Goal: Information Seeking & Learning: Learn about a topic

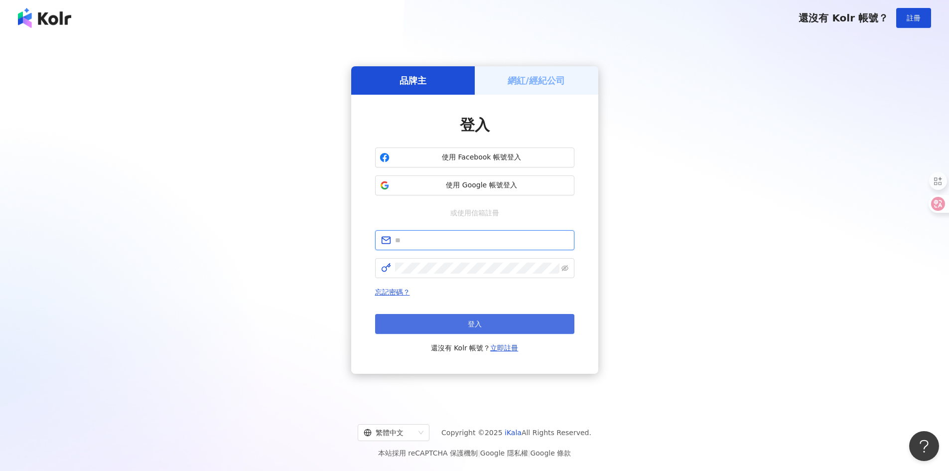
type input "**********"
click at [513, 328] on button "登入" at bounding box center [474, 324] width 199 height 20
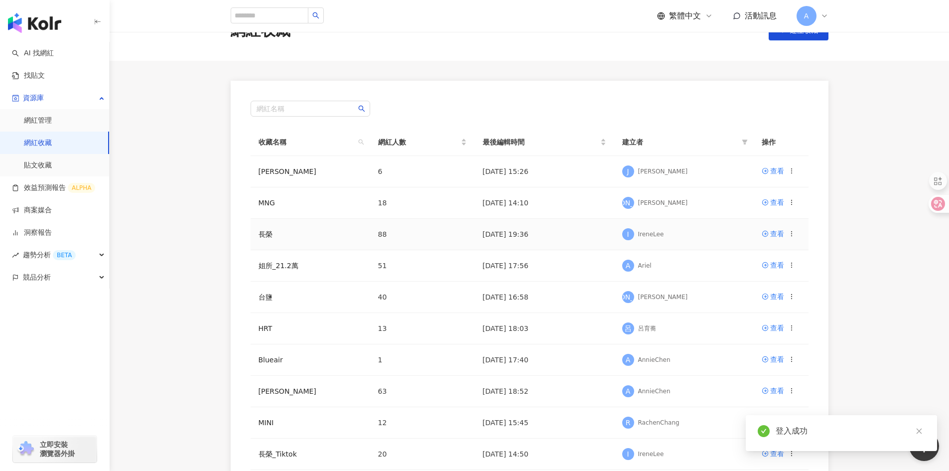
scroll to position [50, 0]
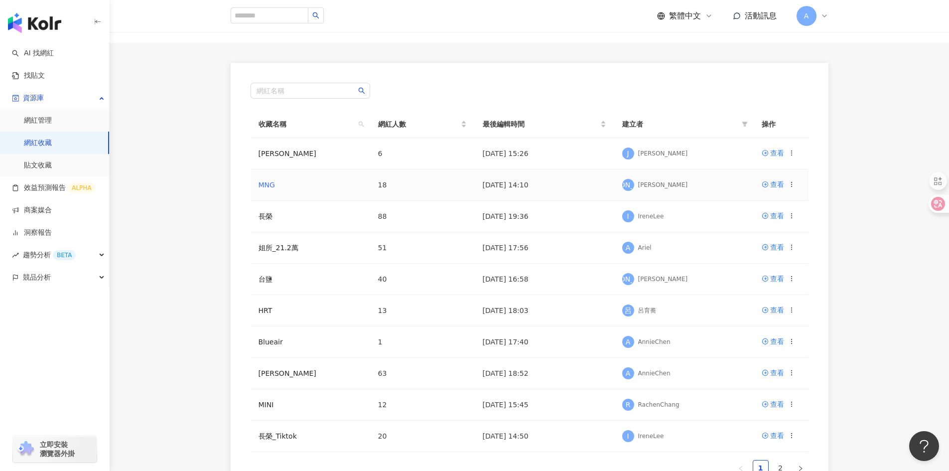
click at [267, 186] on link "MNG" at bounding box center [267, 185] width 16 height 8
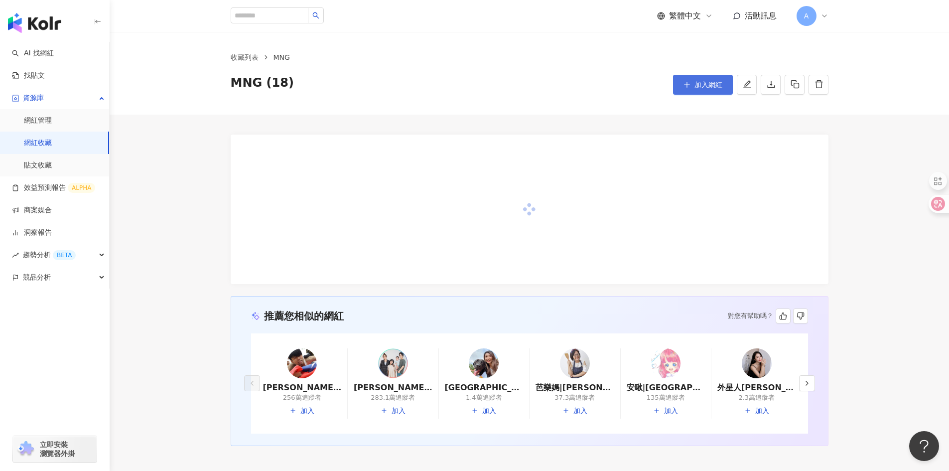
click at [702, 87] on span "加入網紅" at bounding box center [709, 85] width 28 height 8
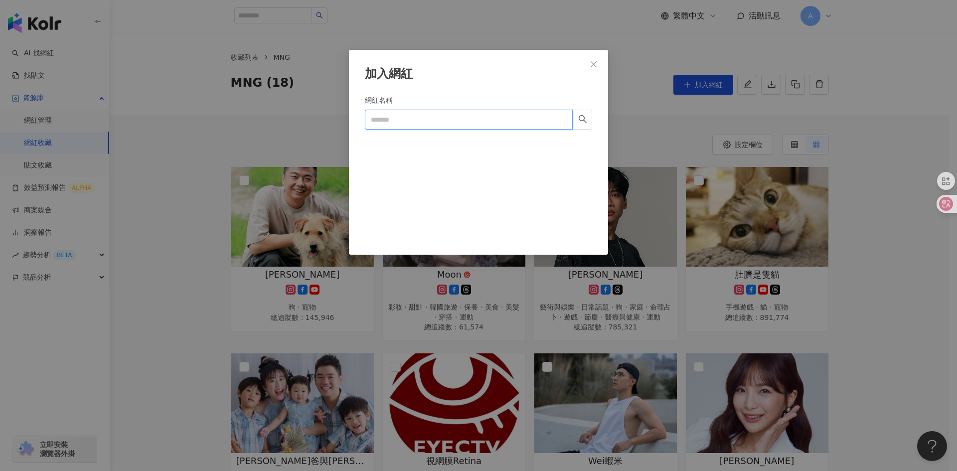
click at [488, 118] on input "網紅名稱" at bounding box center [469, 120] width 208 height 20
paste input "**********"
type input "**********"
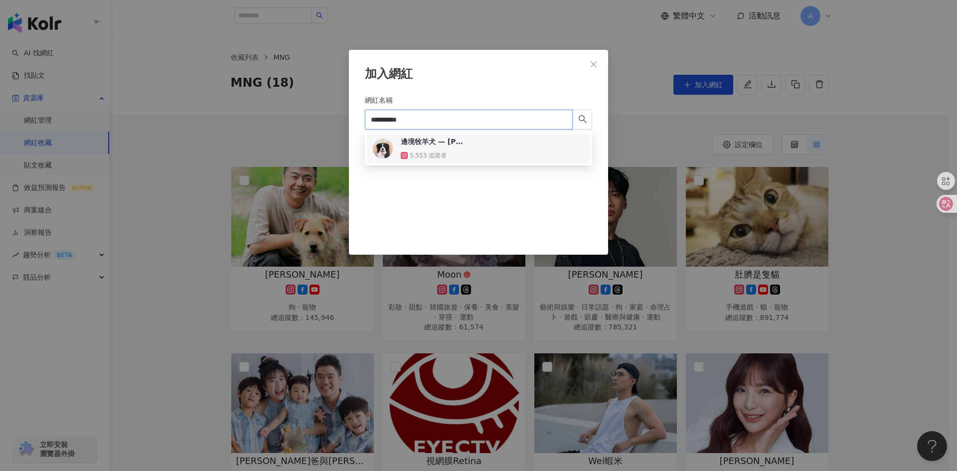
click at [460, 145] on div "邊境牧羊犬 — 歐寶 Oreo ੯‧̀͡u\" at bounding box center [433, 142] width 65 height 10
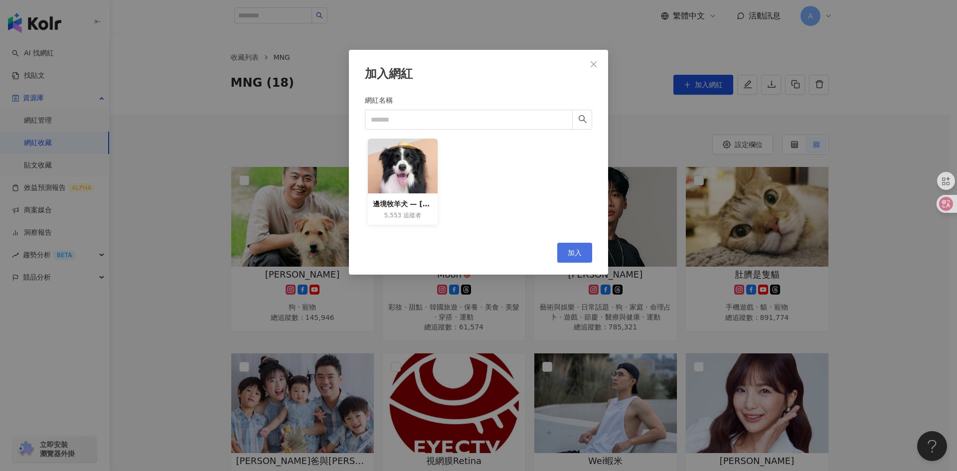
click at [575, 251] on span "加入" at bounding box center [575, 253] width 14 height 8
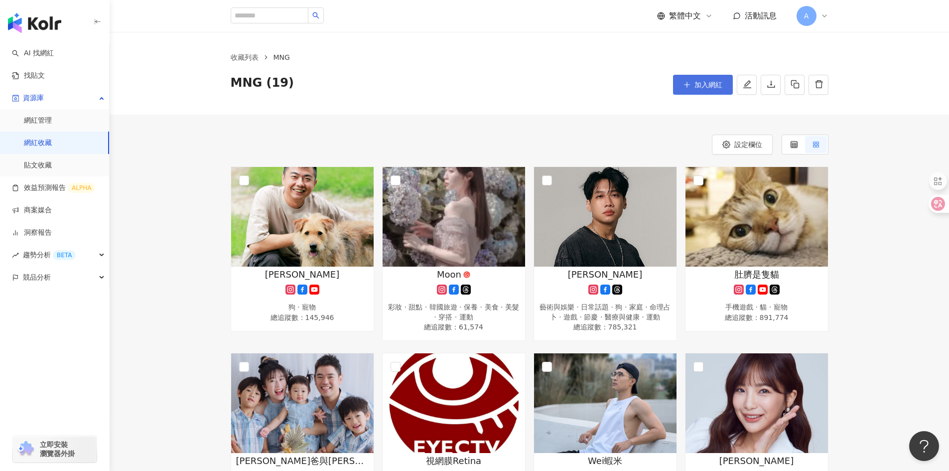
click at [710, 83] on span "加入網紅" at bounding box center [709, 85] width 28 height 8
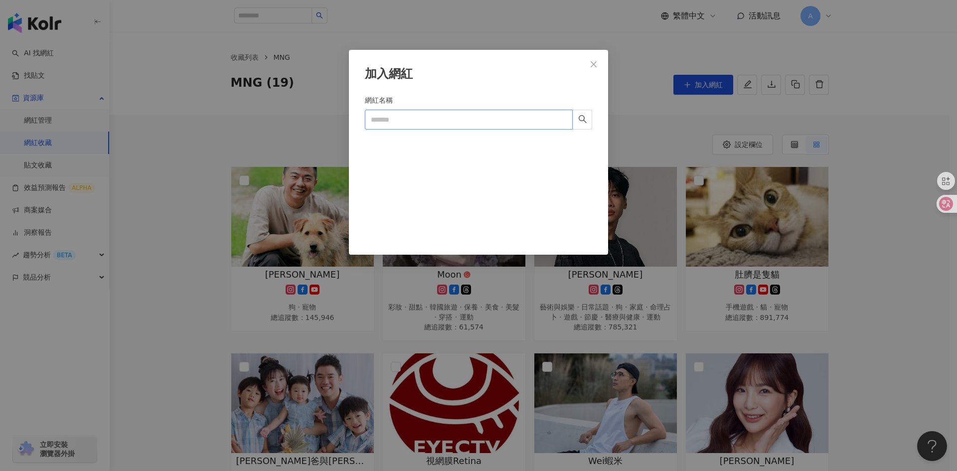
click at [407, 119] on input "網紅名稱" at bounding box center [469, 120] width 208 height 20
paste input "*********"
type input "*********"
click at [451, 120] on input "*********" at bounding box center [469, 120] width 208 height 20
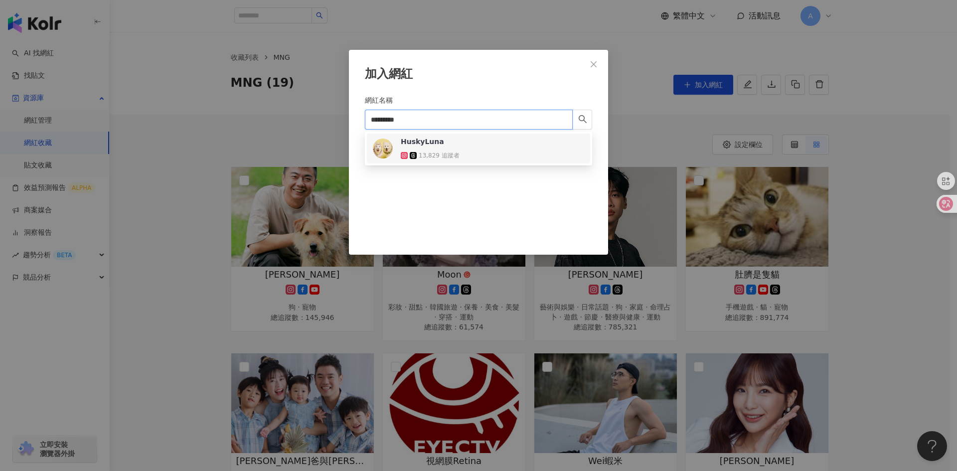
click at [451, 144] on span "HuskyLuna" at bounding box center [433, 142] width 65 height 10
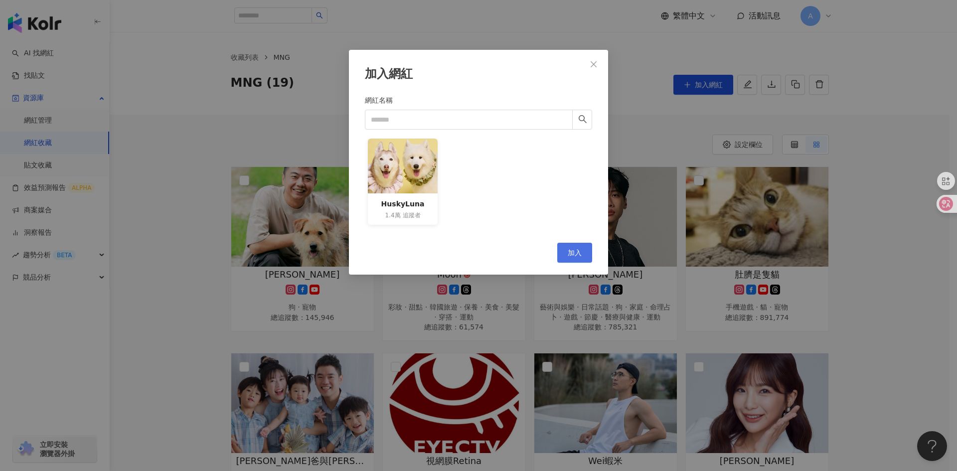
click at [577, 250] on span "加入" at bounding box center [575, 253] width 14 height 8
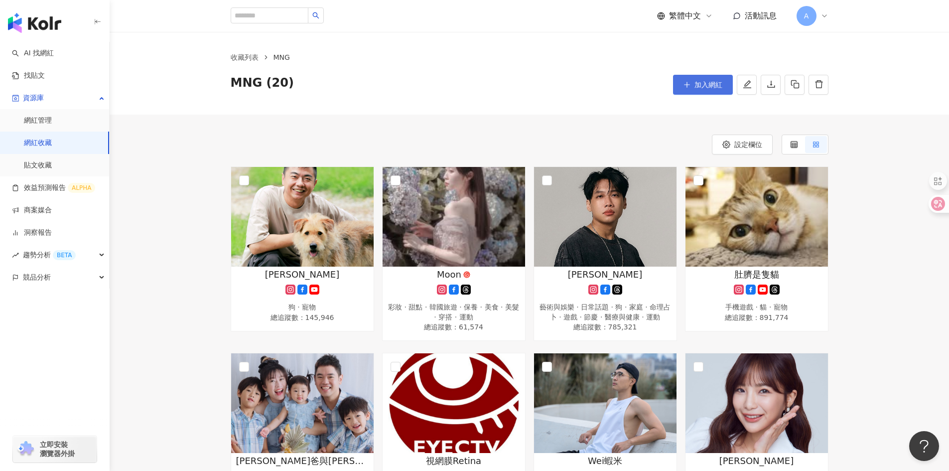
click at [687, 83] on icon "plus" at bounding box center [687, 84] width 0 height 5
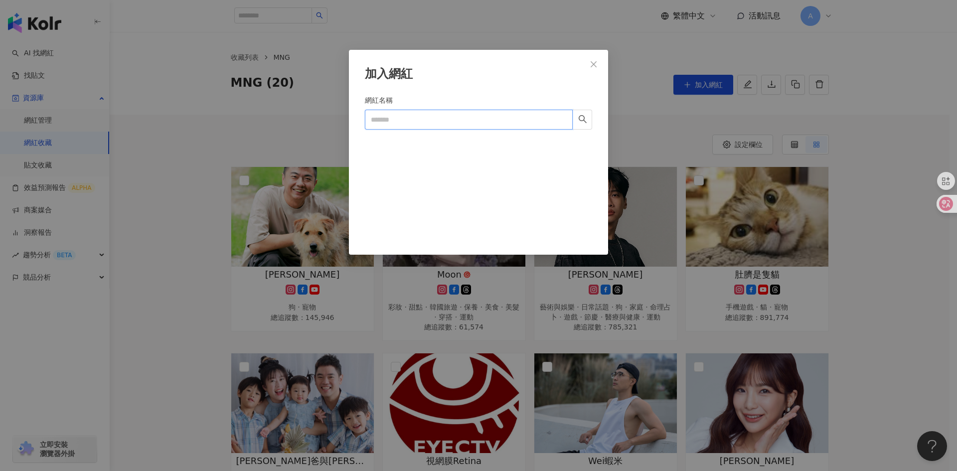
click at [453, 119] on input "網紅名稱" at bounding box center [469, 120] width 208 height 20
paste input "**********"
type input "**********"
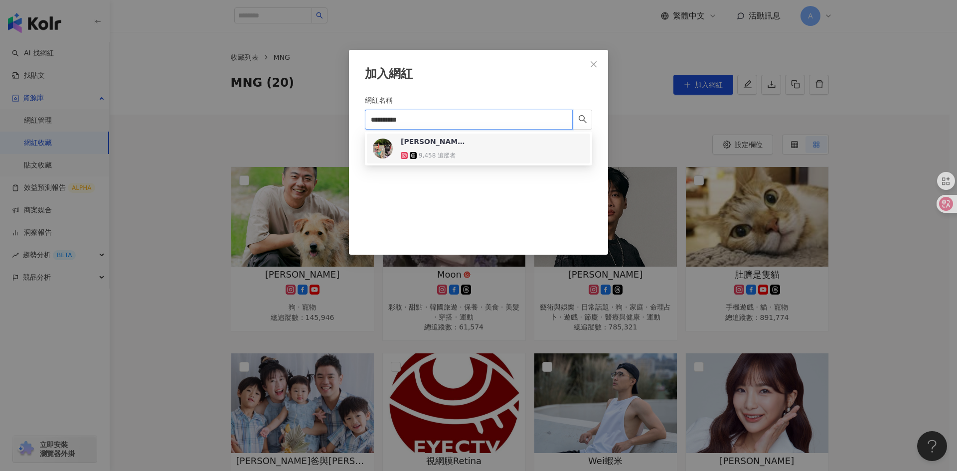
click at [458, 142] on div "米克斯👉蹦啾、貝爾" at bounding box center [433, 142] width 65 height 10
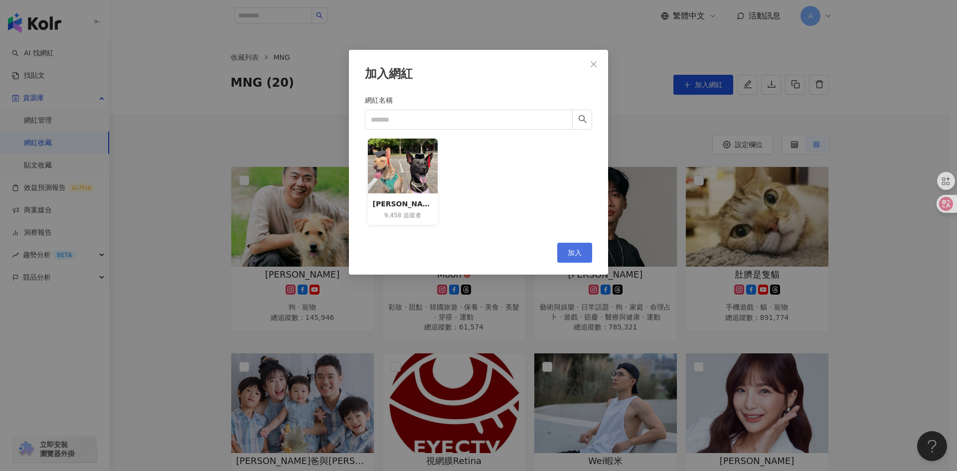
click at [576, 249] on span "加入" at bounding box center [575, 253] width 14 height 8
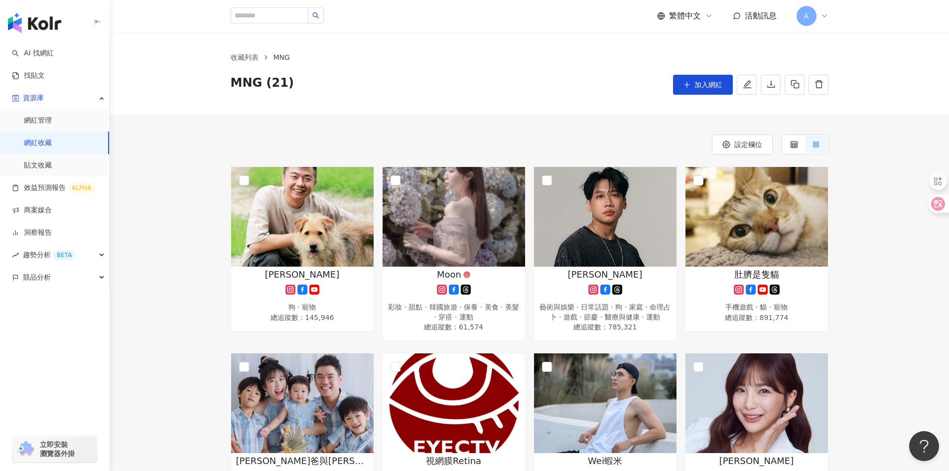
click at [502, 80] on div "MNG (21) 加入網紅" at bounding box center [530, 85] width 598 height 20
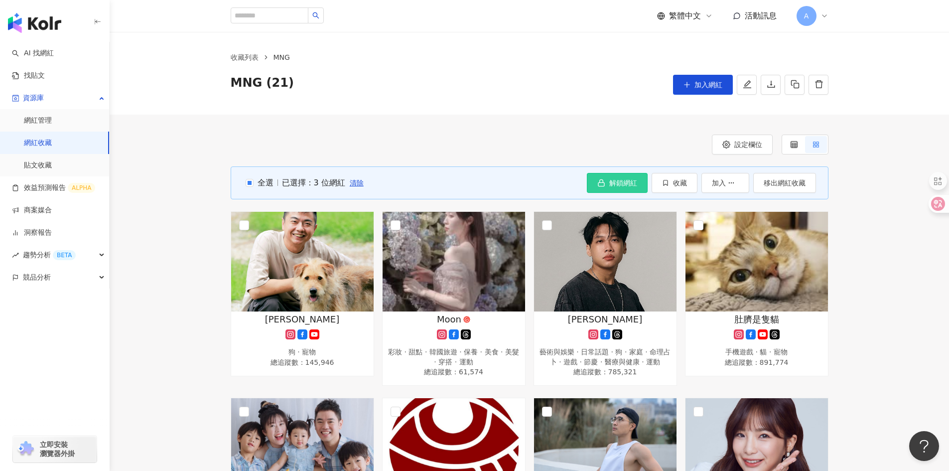
click at [621, 181] on span "解鎖網紅" at bounding box center [623, 183] width 28 height 8
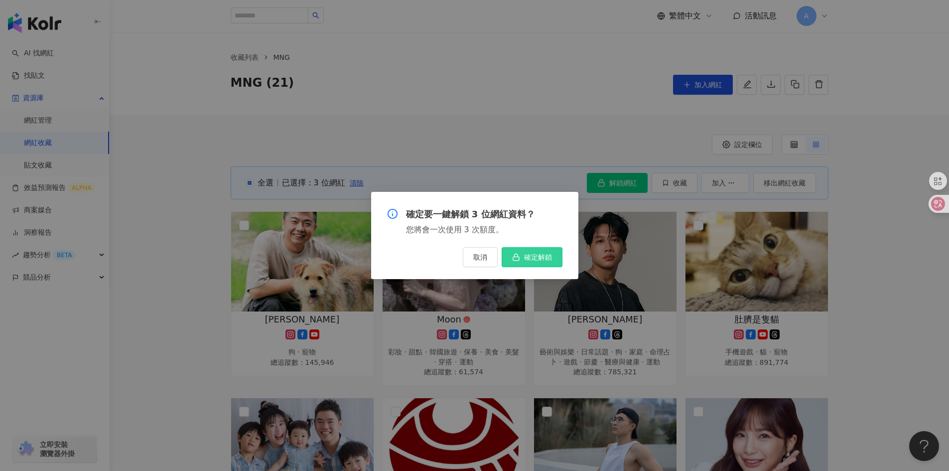
click at [540, 262] on button "確定解鎖" at bounding box center [532, 257] width 61 height 20
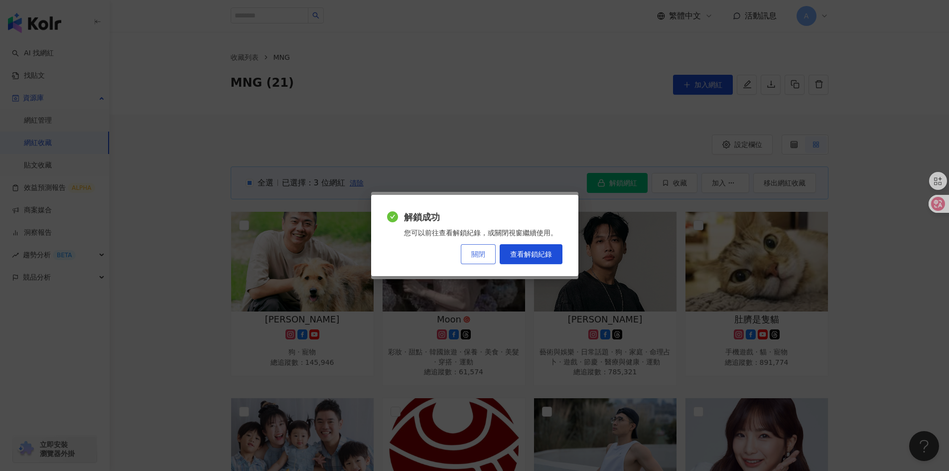
drag, startPoint x: 523, startPoint y: 252, endPoint x: 495, endPoint y: 262, distance: 29.8
click at [523, 252] on span "查看解鎖紀錄" at bounding box center [531, 254] width 42 height 8
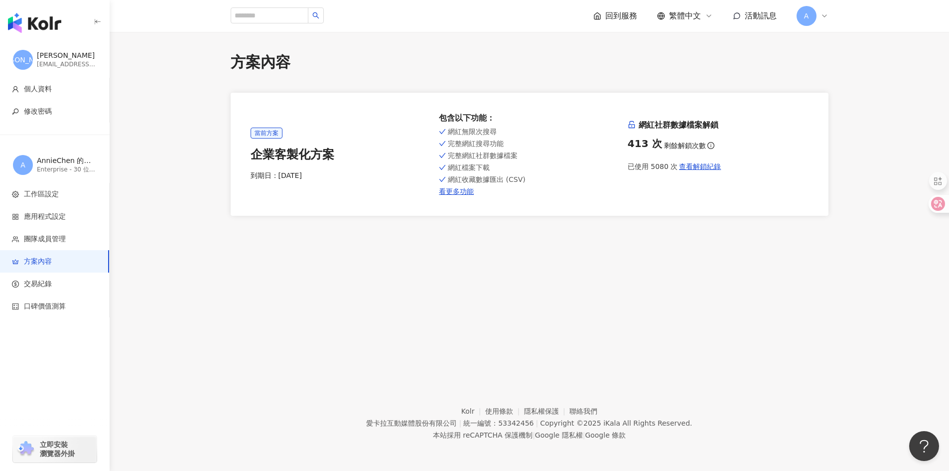
click at [49, 28] on img "button" at bounding box center [34, 23] width 53 height 20
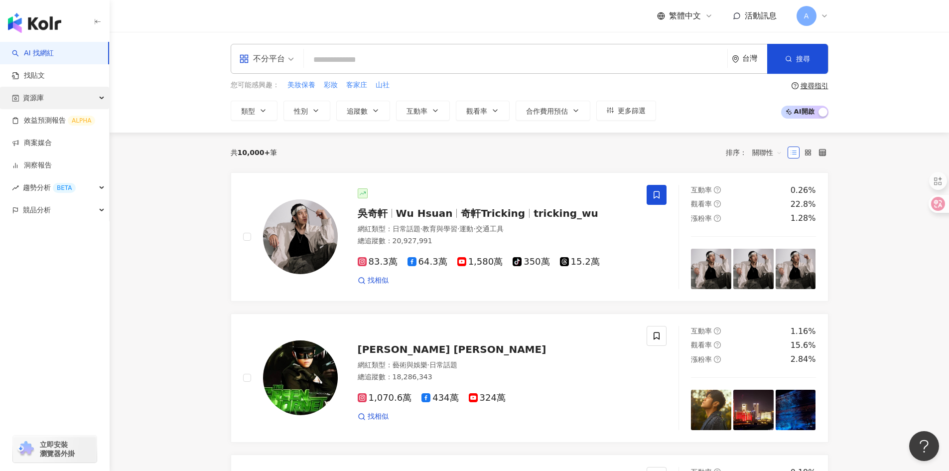
click at [98, 98] on div "資源庫" at bounding box center [54, 98] width 109 height 22
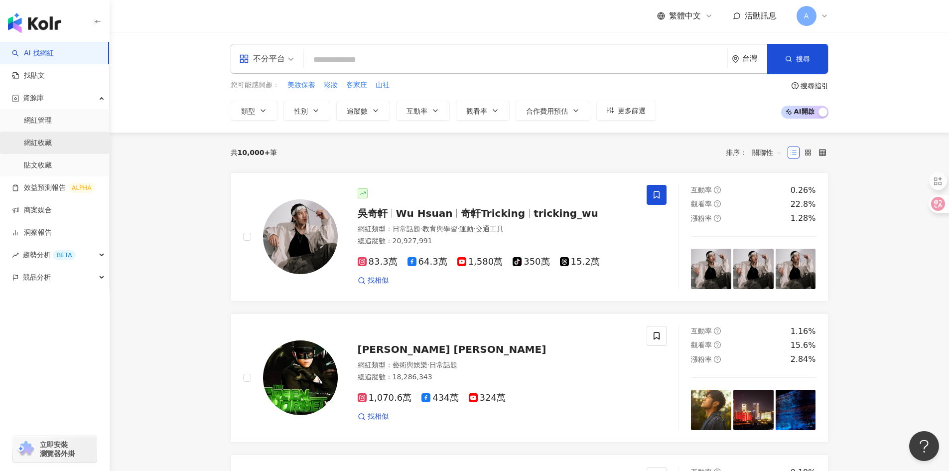
click at [45, 143] on link "網紅收藏" at bounding box center [38, 143] width 28 height 10
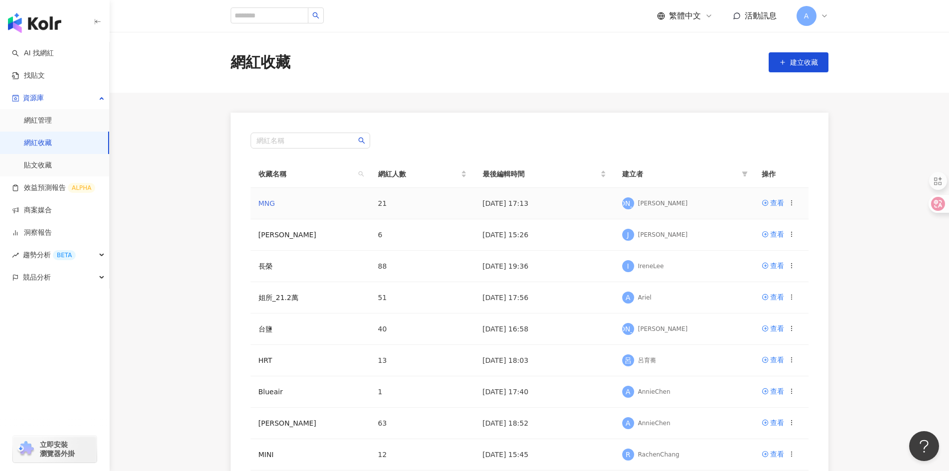
click at [264, 202] on link "MNG" at bounding box center [267, 203] width 16 height 8
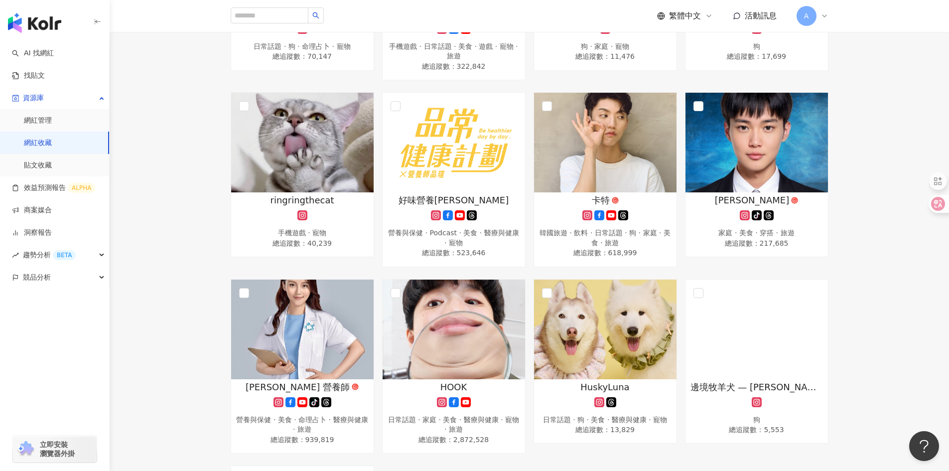
scroll to position [883, 0]
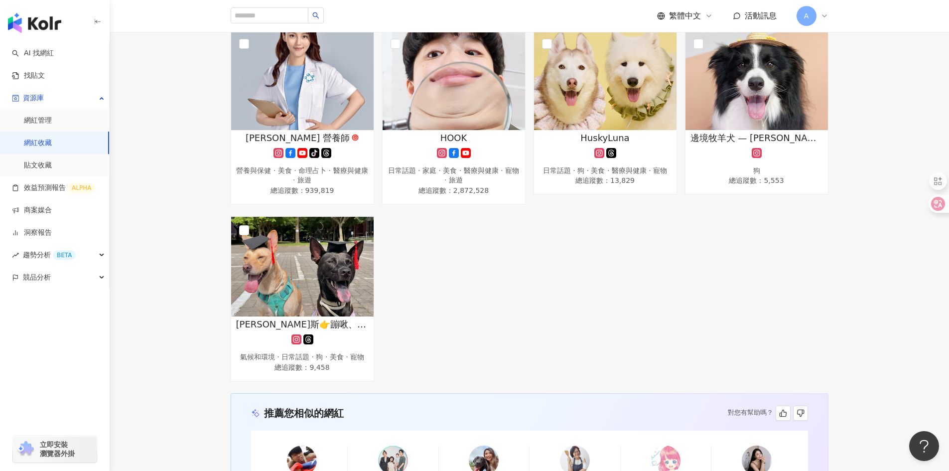
drag, startPoint x: 504, startPoint y: 299, endPoint x: 498, endPoint y: 300, distance: 6.2
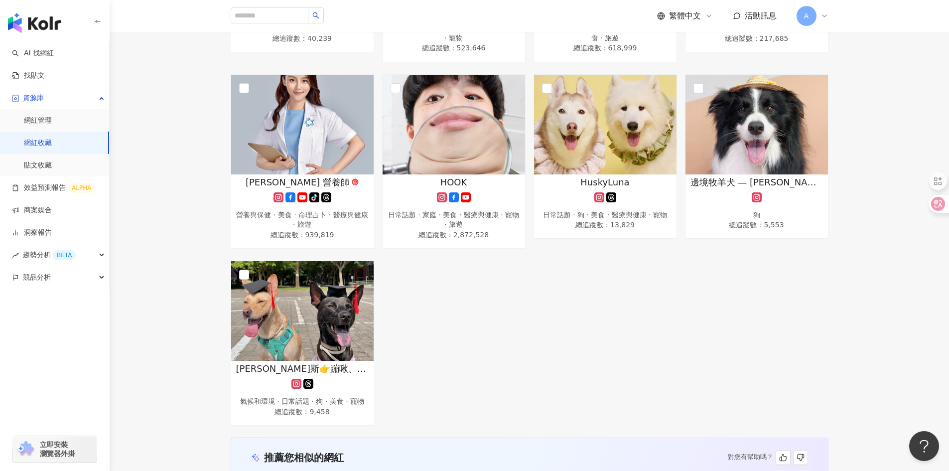
scroll to position [783, 0]
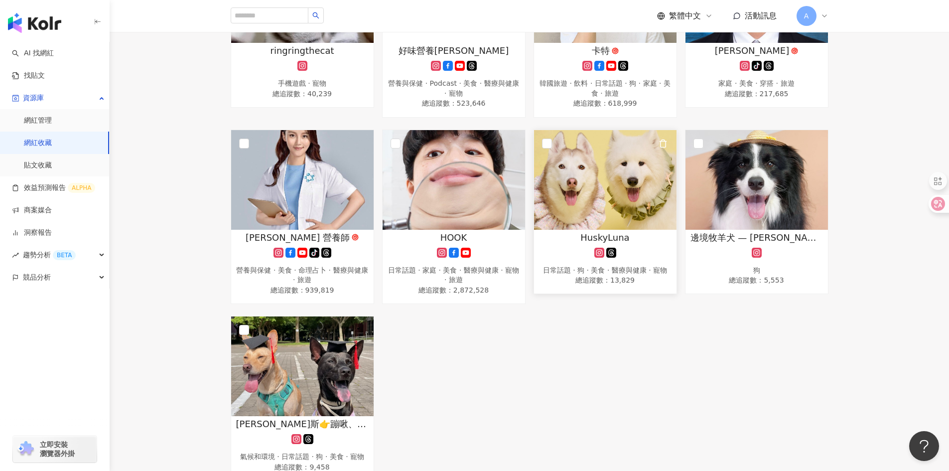
click at [602, 198] on img at bounding box center [605, 180] width 143 height 100
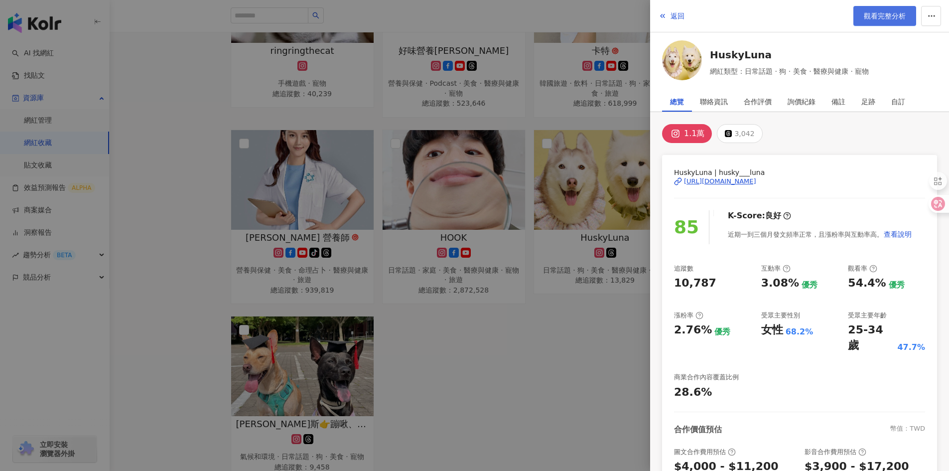
click at [900, 13] on span "觀看完整分析" at bounding box center [885, 16] width 42 height 8
click at [593, 363] on div at bounding box center [474, 235] width 949 height 471
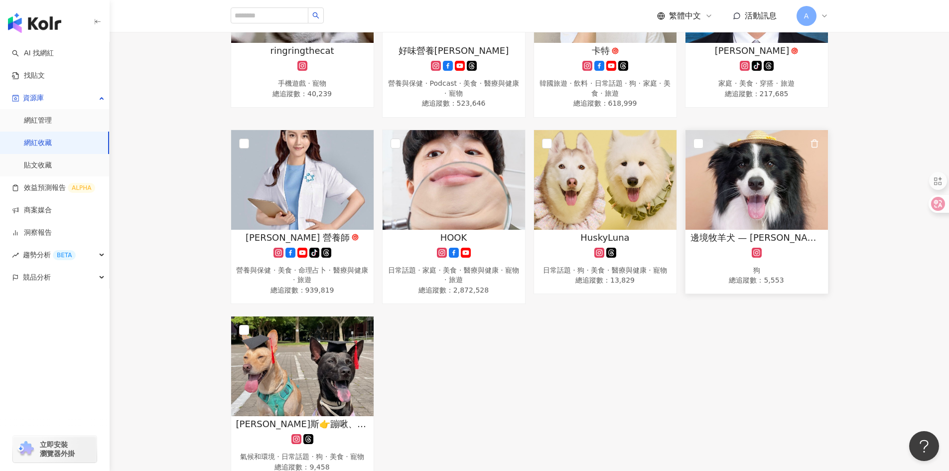
click at [761, 196] on img at bounding box center [757, 180] width 143 height 100
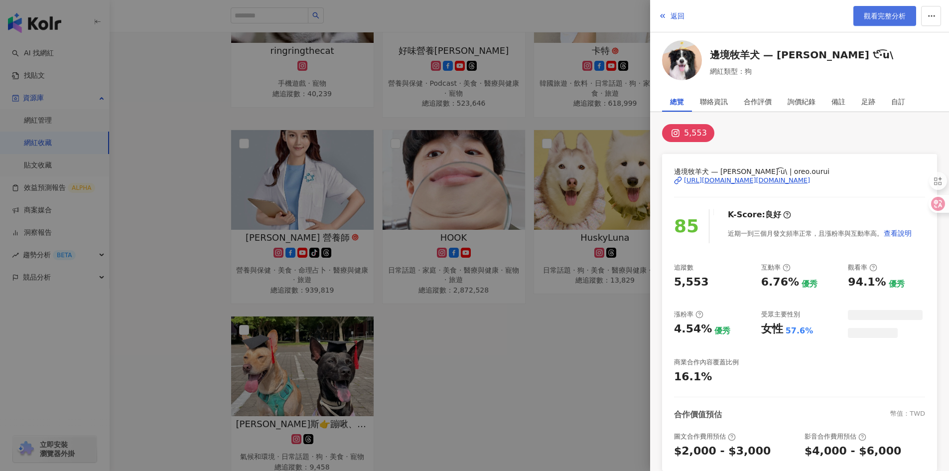
click at [887, 12] on span "觀看完整分析" at bounding box center [885, 16] width 42 height 8
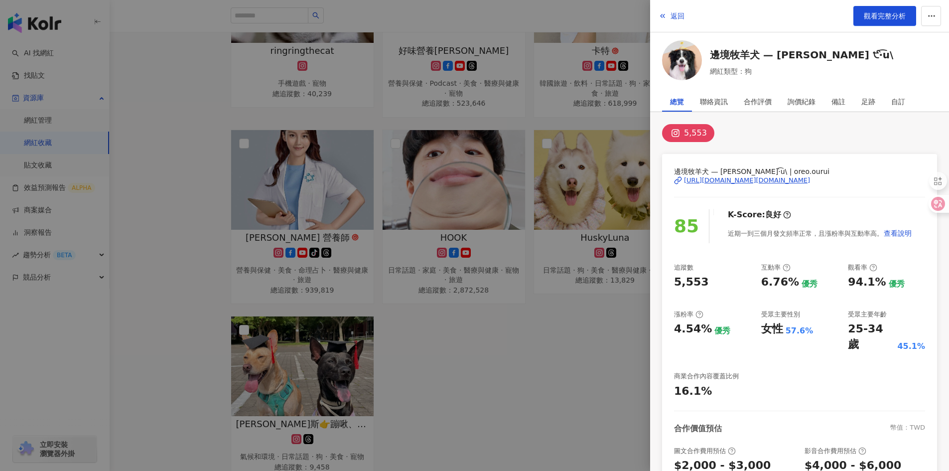
click at [507, 342] on div at bounding box center [474, 235] width 949 height 471
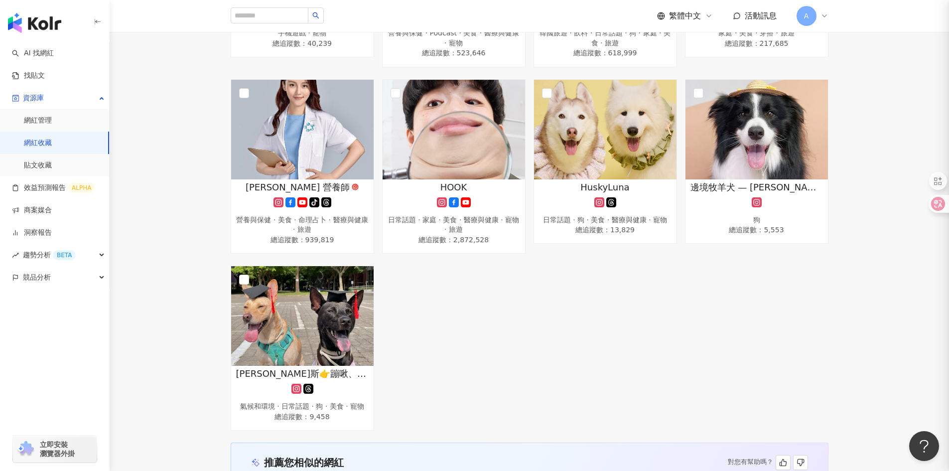
scroll to position [933, 0]
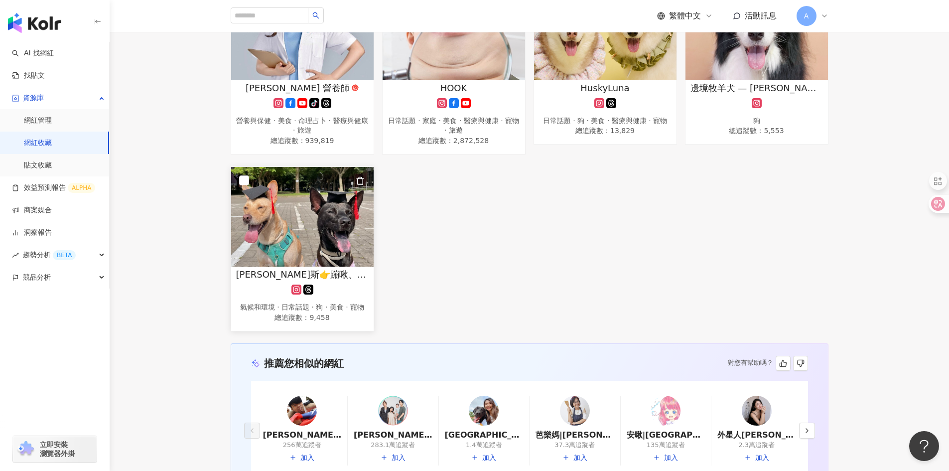
click at [316, 272] on span "米克斯👉蹦啾、貝爾" at bounding box center [302, 274] width 133 height 12
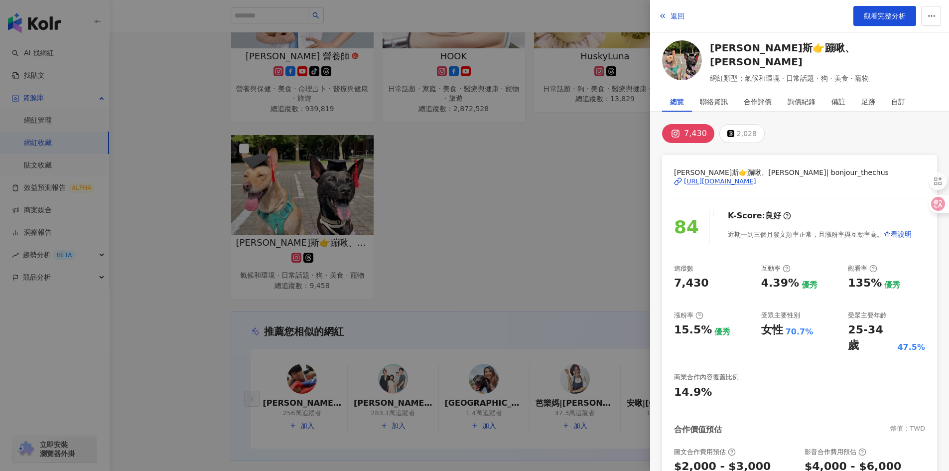
scroll to position [983, 0]
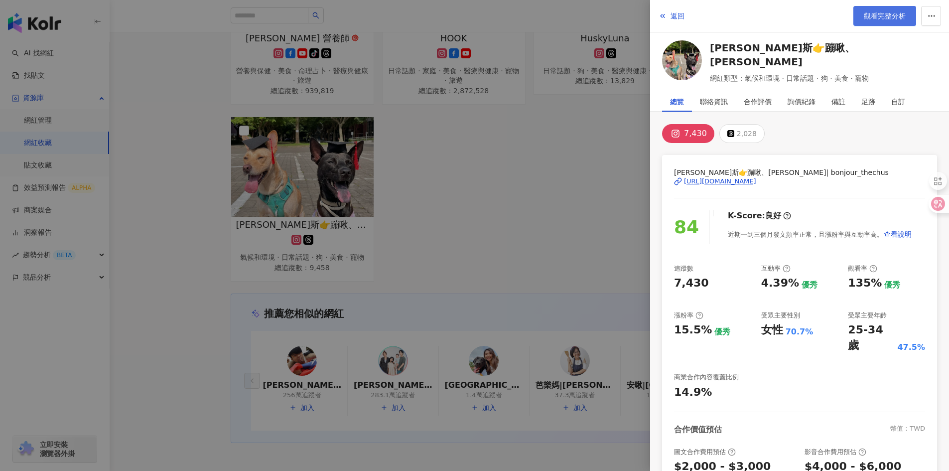
click at [899, 14] on span "觀看完整分析" at bounding box center [885, 16] width 42 height 8
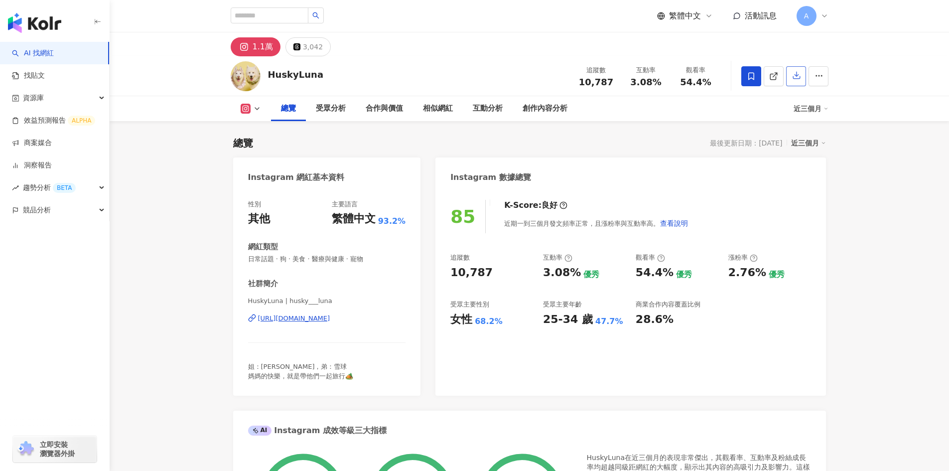
click at [795, 77] on icon "button" at bounding box center [796, 75] width 9 height 9
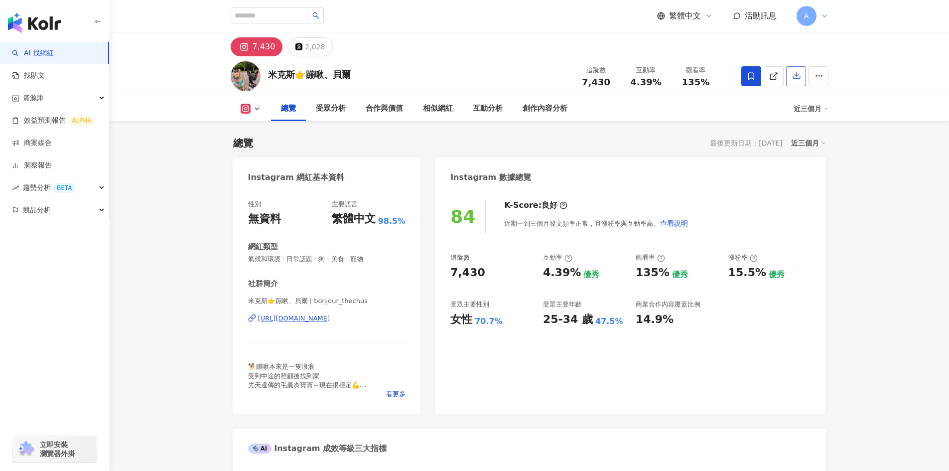
click at [795, 78] on icon "button" at bounding box center [796, 75] width 9 height 9
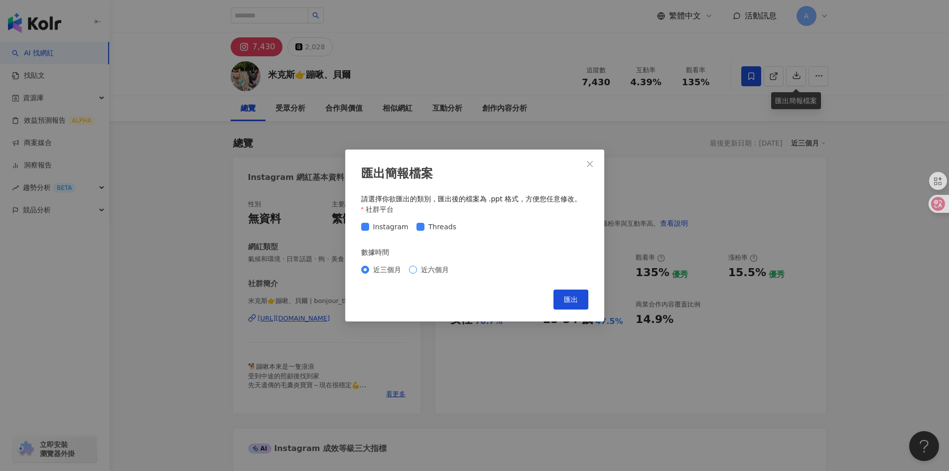
click at [444, 271] on span "近六個月" at bounding box center [435, 269] width 36 height 11
click at [579, 300] on button "匯出" at bounding box center [571, 300] width 35 height 20
click at [582, 163] on span "Close" at bounding box center [590, 164] width 20 height 8
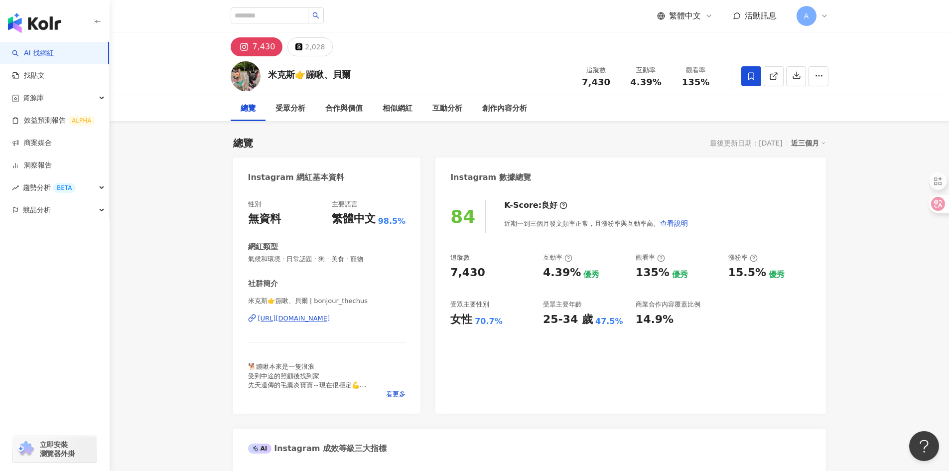
drag, startPoint x: 890, startPoint y: 184, endPoint x: 892, endPoint y: 179, distance: 5.8
